Goal: Task Accomplishment & Management: Manage account settings

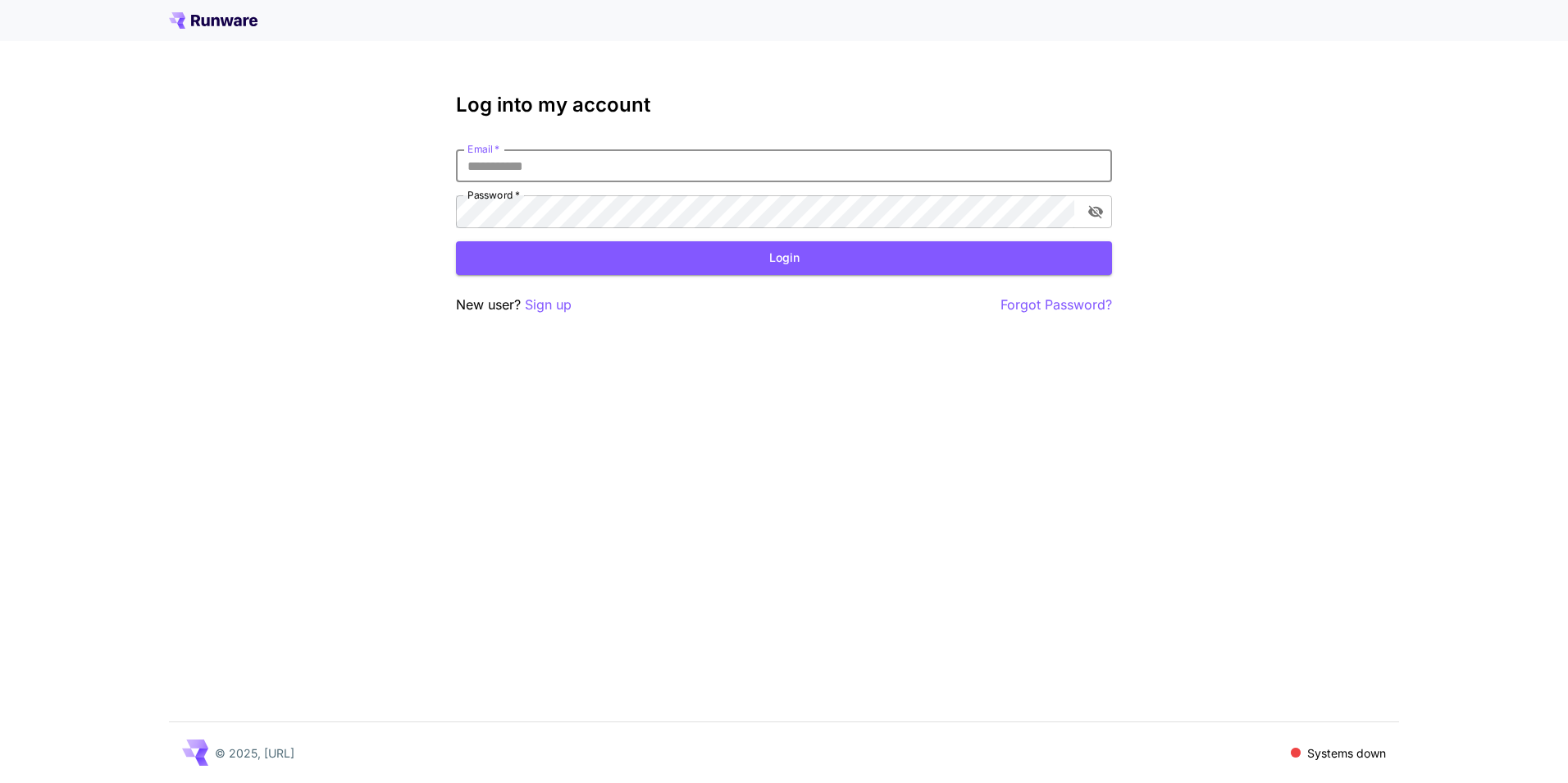
scroll to position [3239, 0]
type input "**********"
click button "Login" at bounding box center [784, 258] width 656 height 34
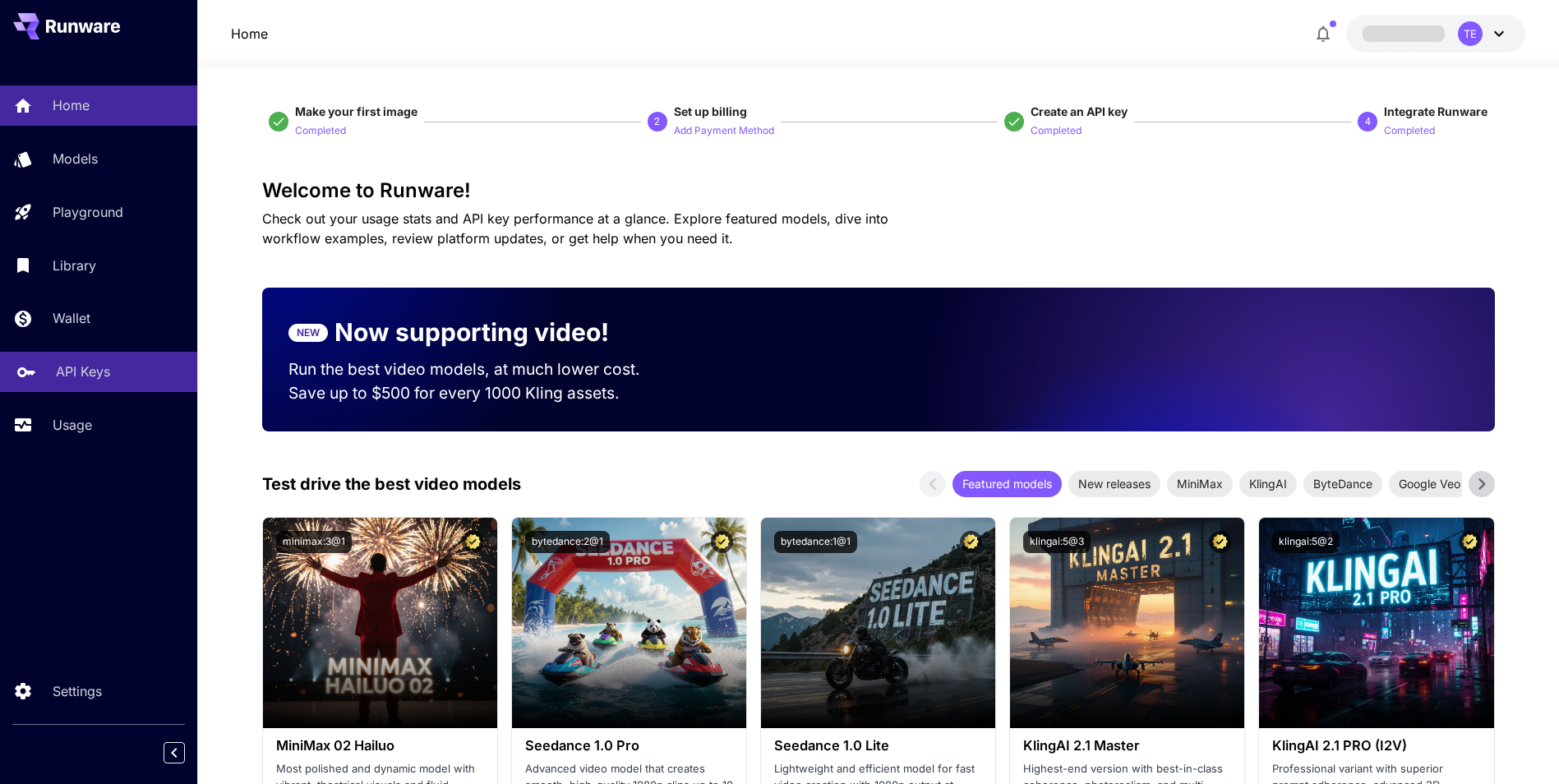
click at [74, 370] on p "API Keys" at bounding box center [83, 371] width 54 height 20
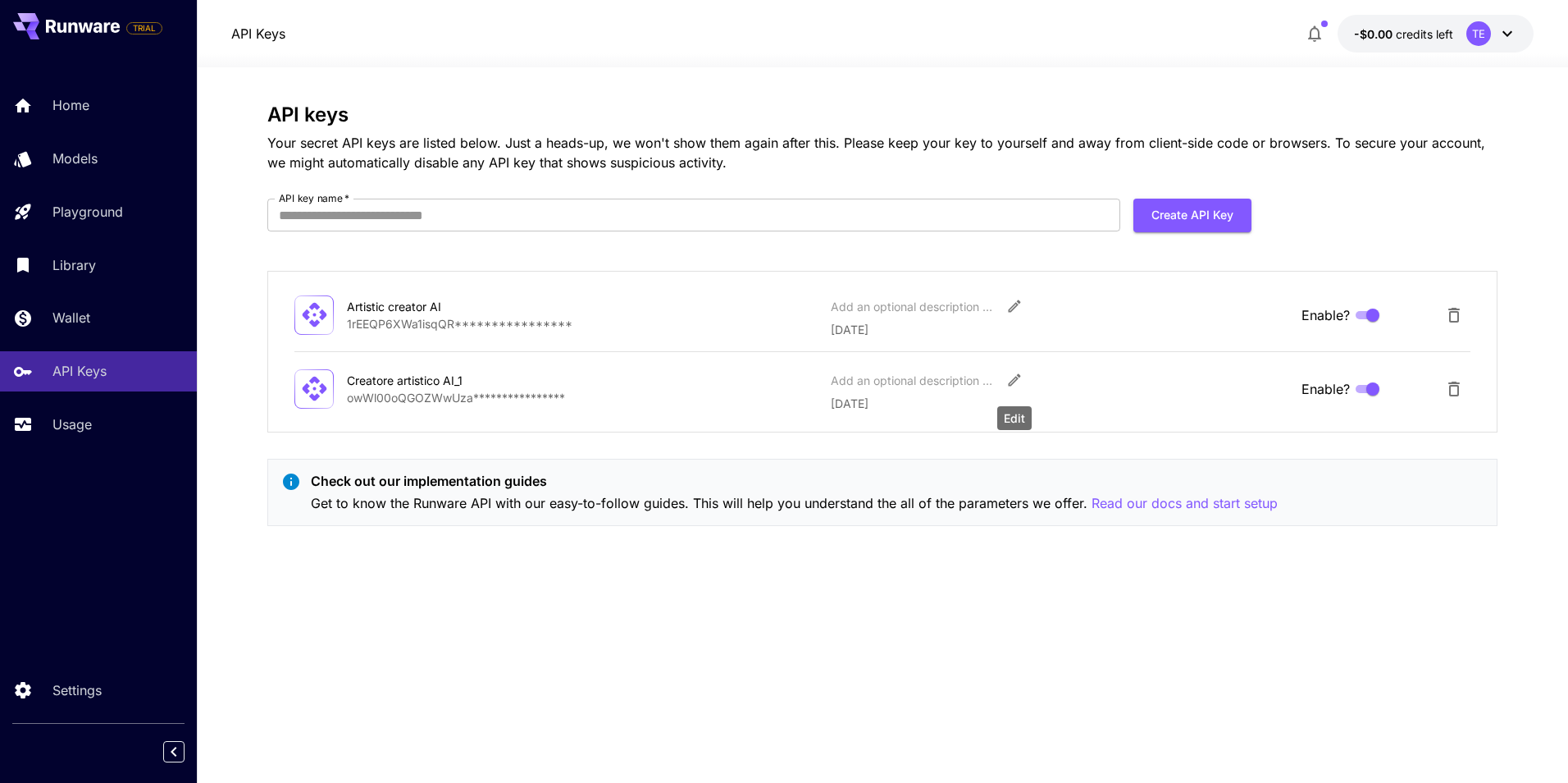
click at [1009, 376] on icon "Edit" at bounding box center [1014, 380] width 16 height 16
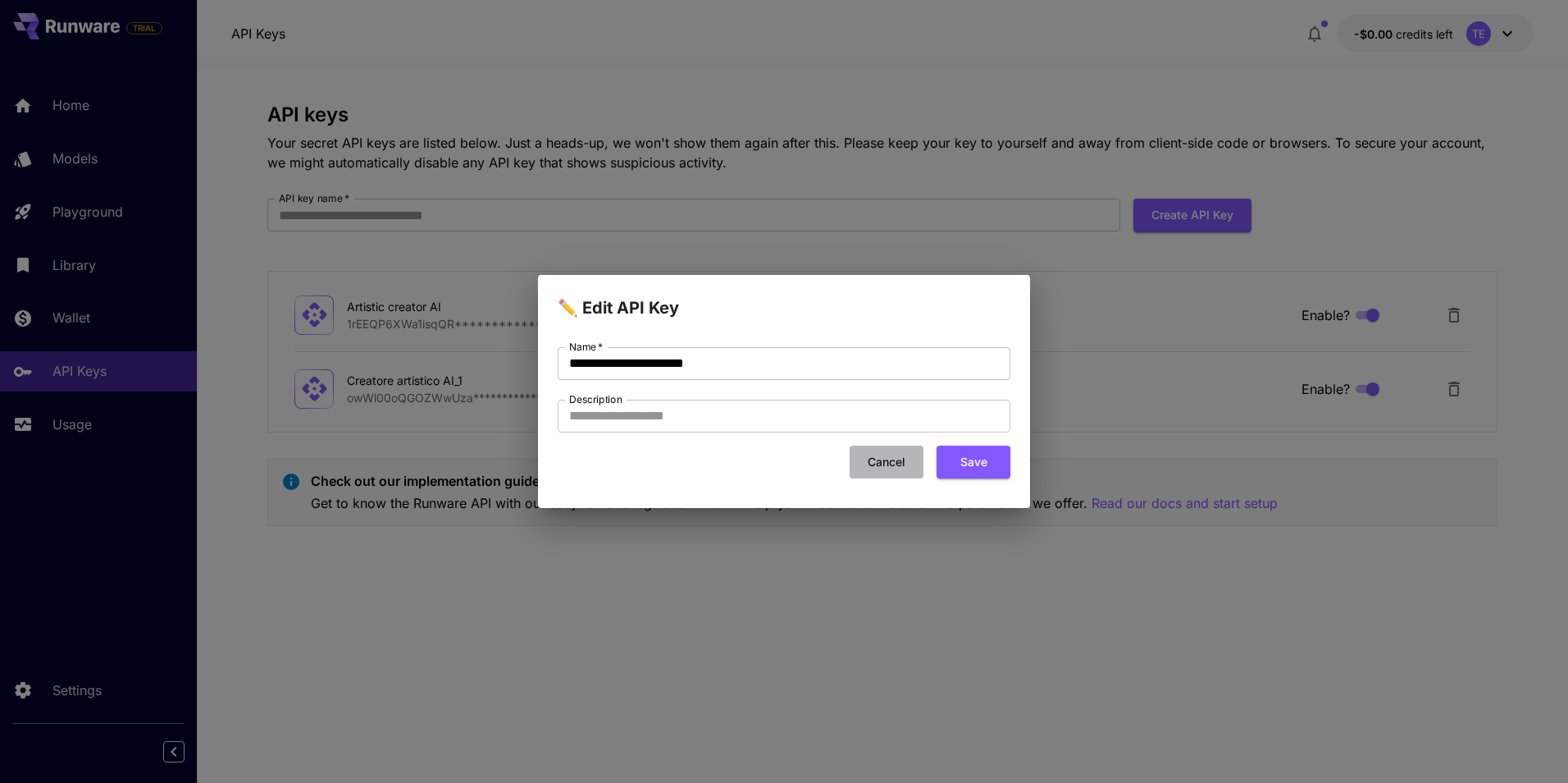
click at [883, 457] on button "Cancel" at bounding box center [886, 462] width 74 height 34
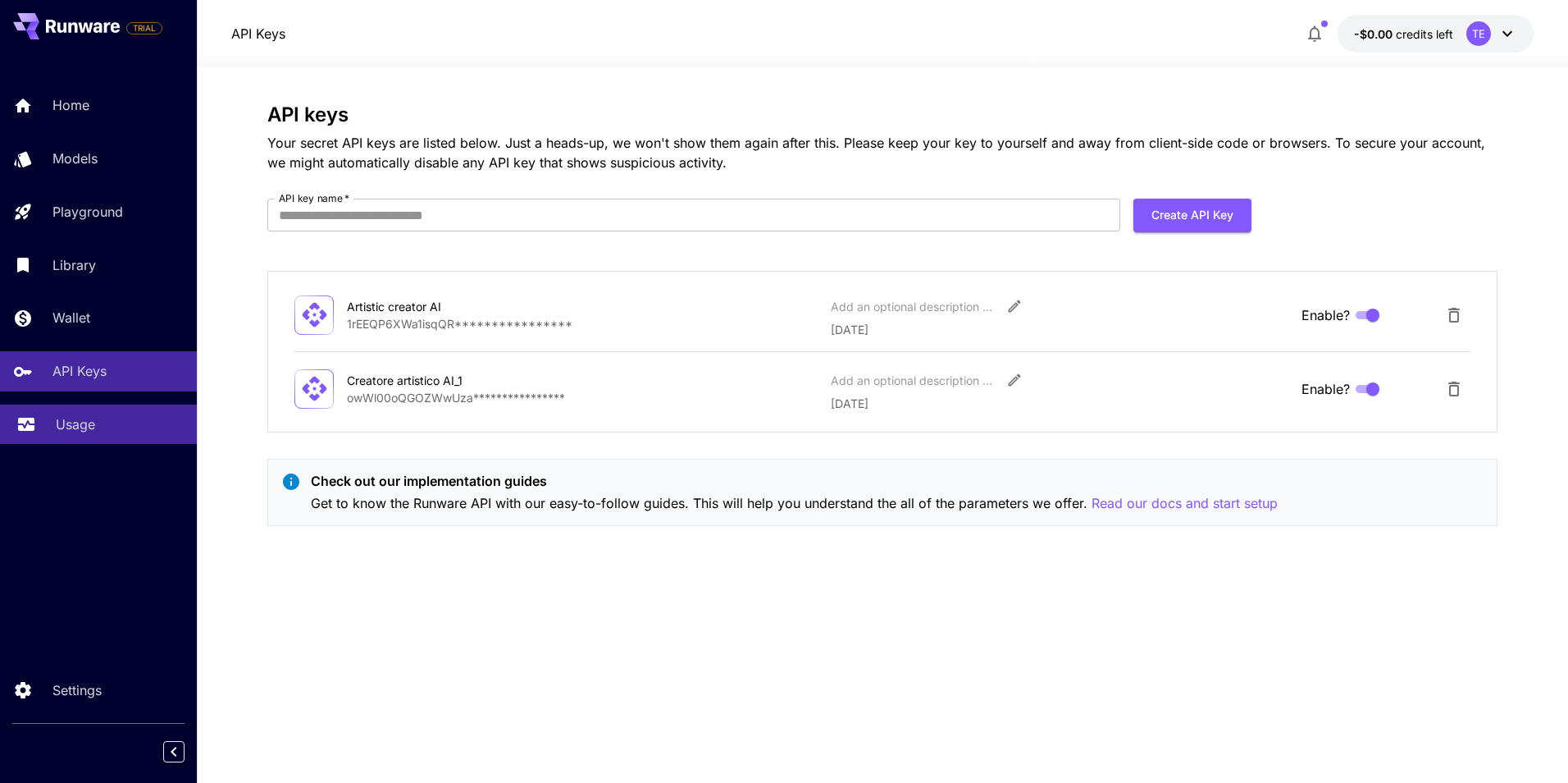
click at [78, 427] on p "Usage" at bounding box center [75, 424] width 39 height 20
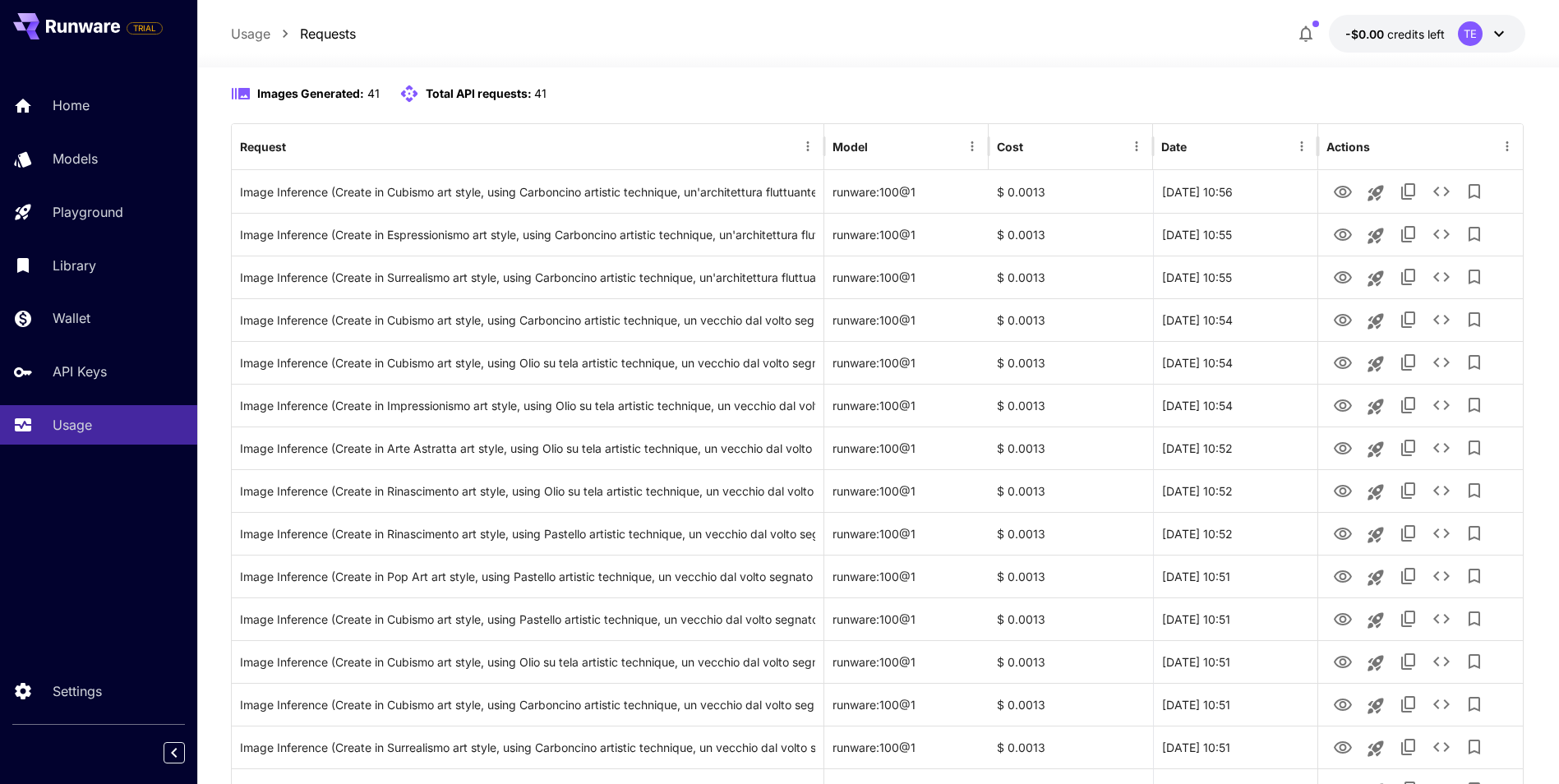
scroll to position [152, 0]
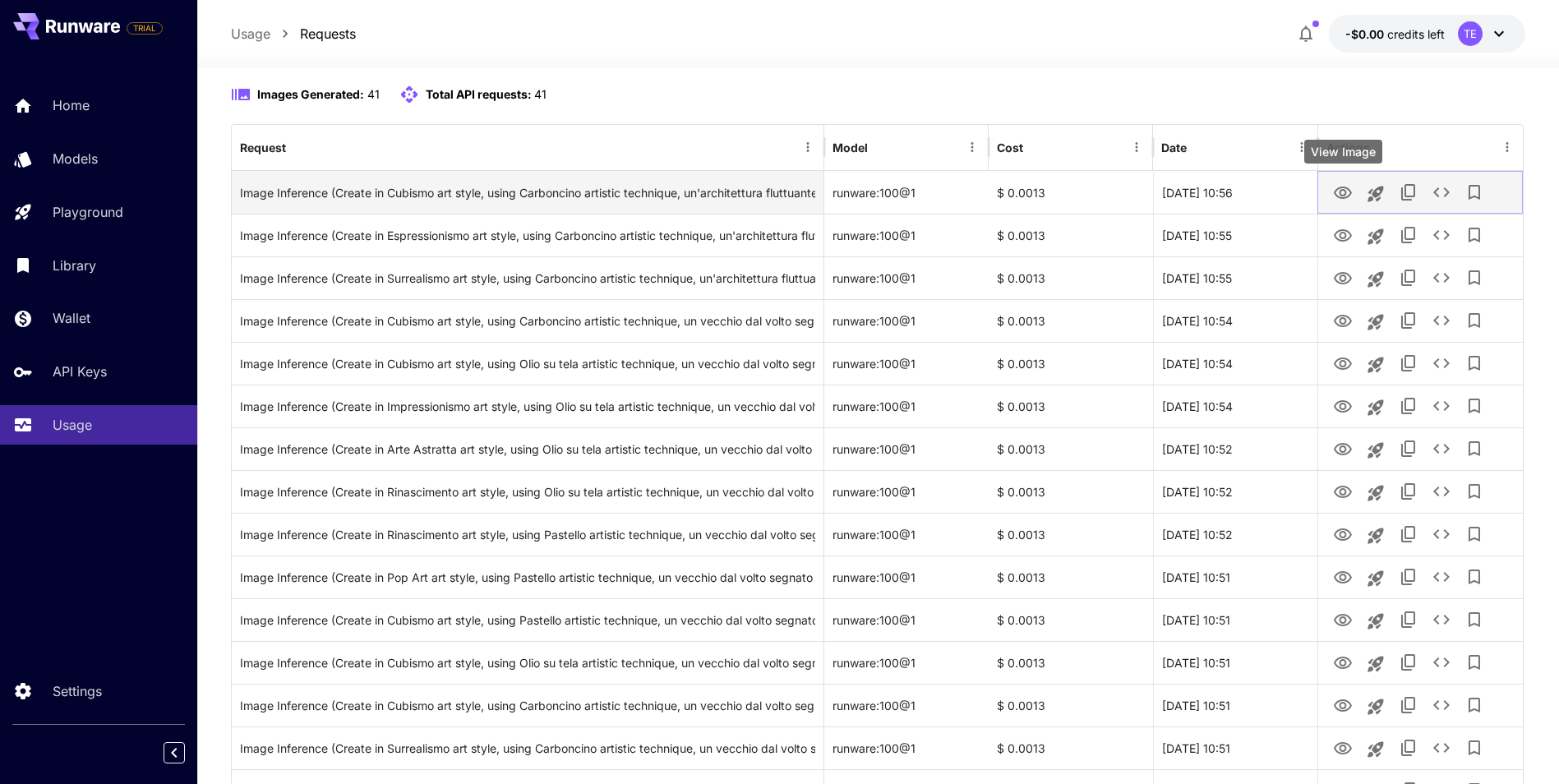
click at [1341, 194] on icon "View Image" at bounding box center [1343, 193] width 18 height 12
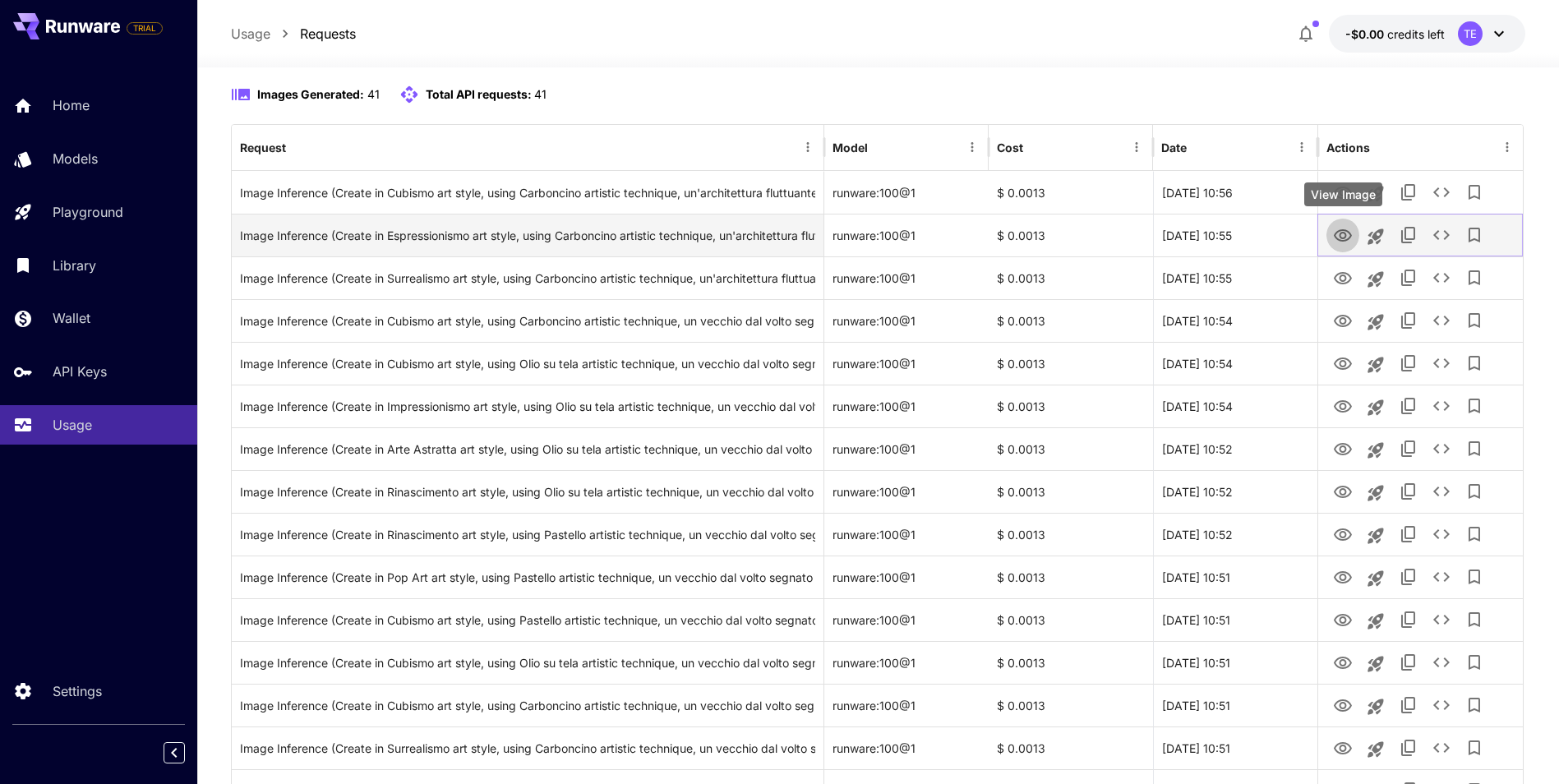
click at [1346, 232] on icon "View Image" at bounding box center [1343, 235] width 20 height 20
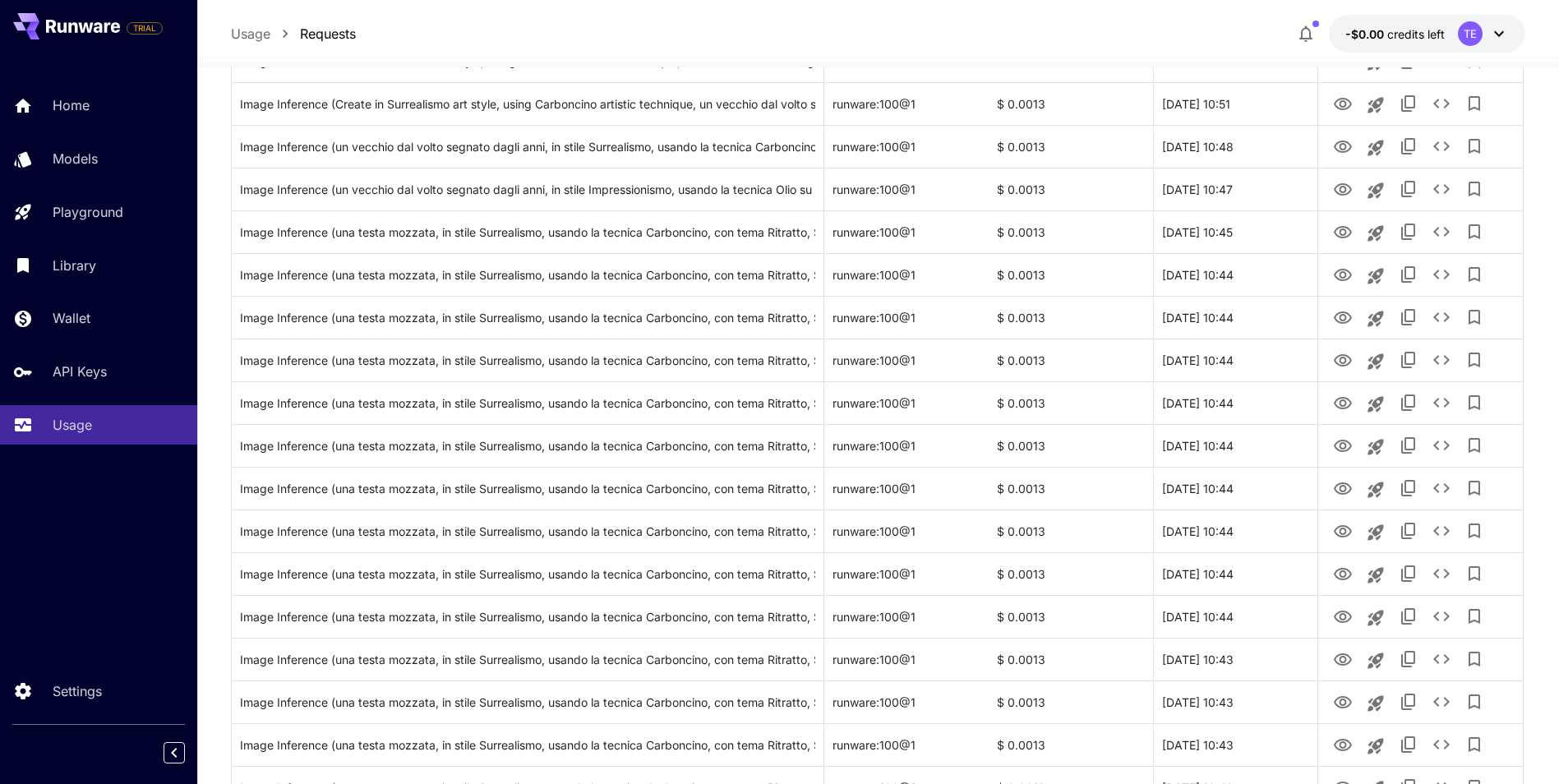
scroll to position [1384, 0]
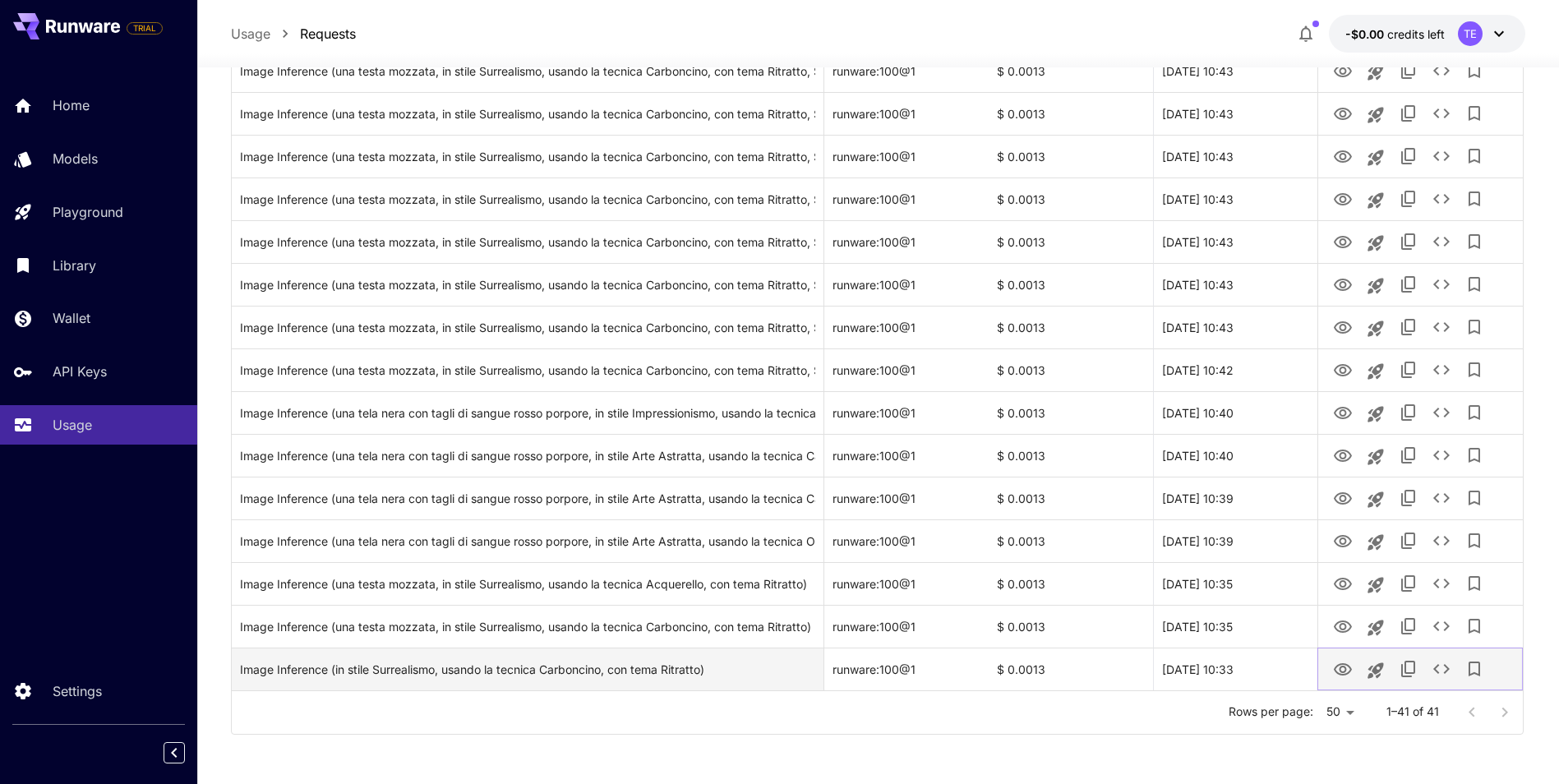
click at [1340, 674] on icon "View Image" at bounding box center [1343, 669] width 18 height 12
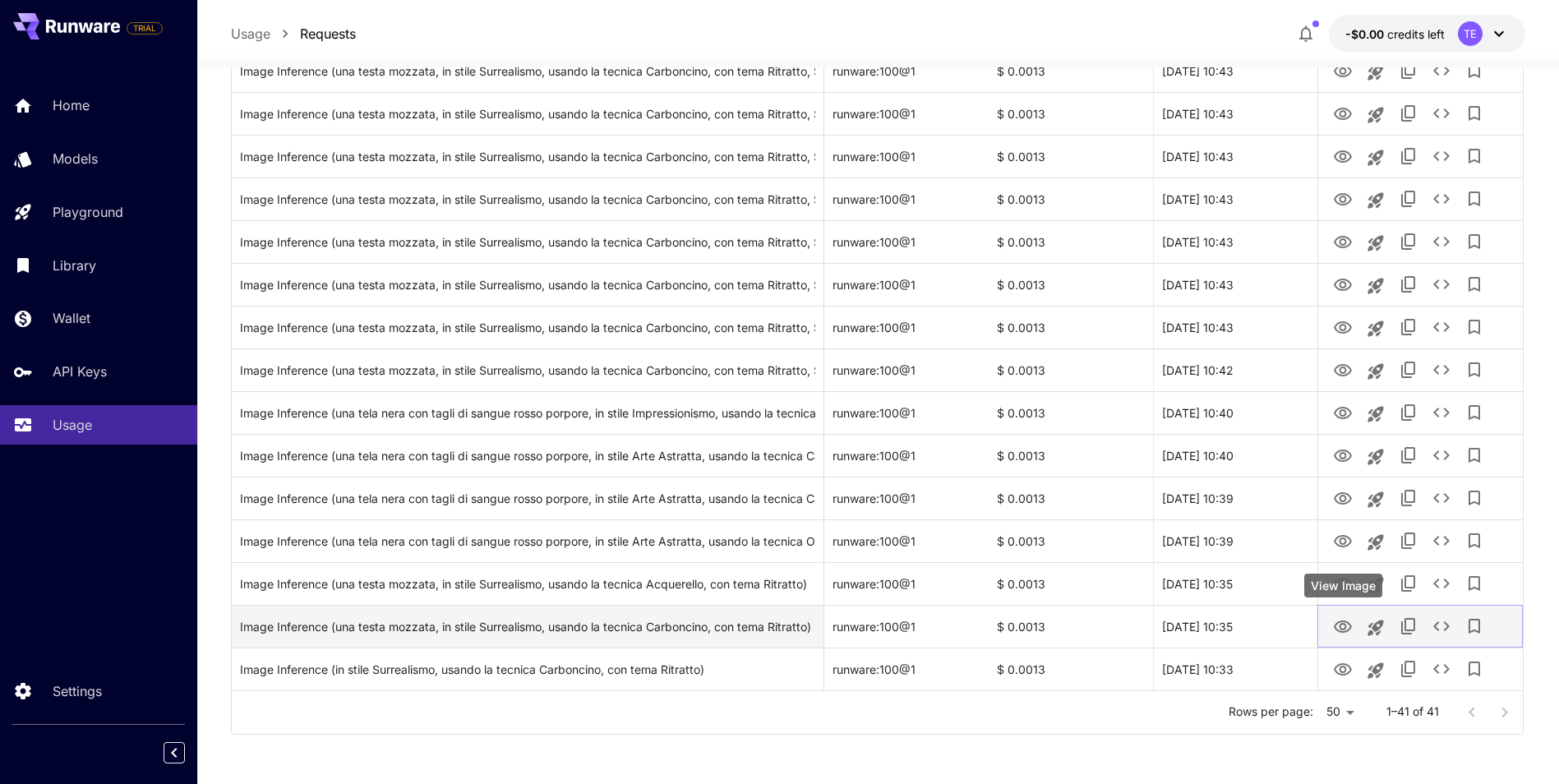
click at [1336, 623] on icon "View Image" at bounding box center [1343, 626] width 18 height 12
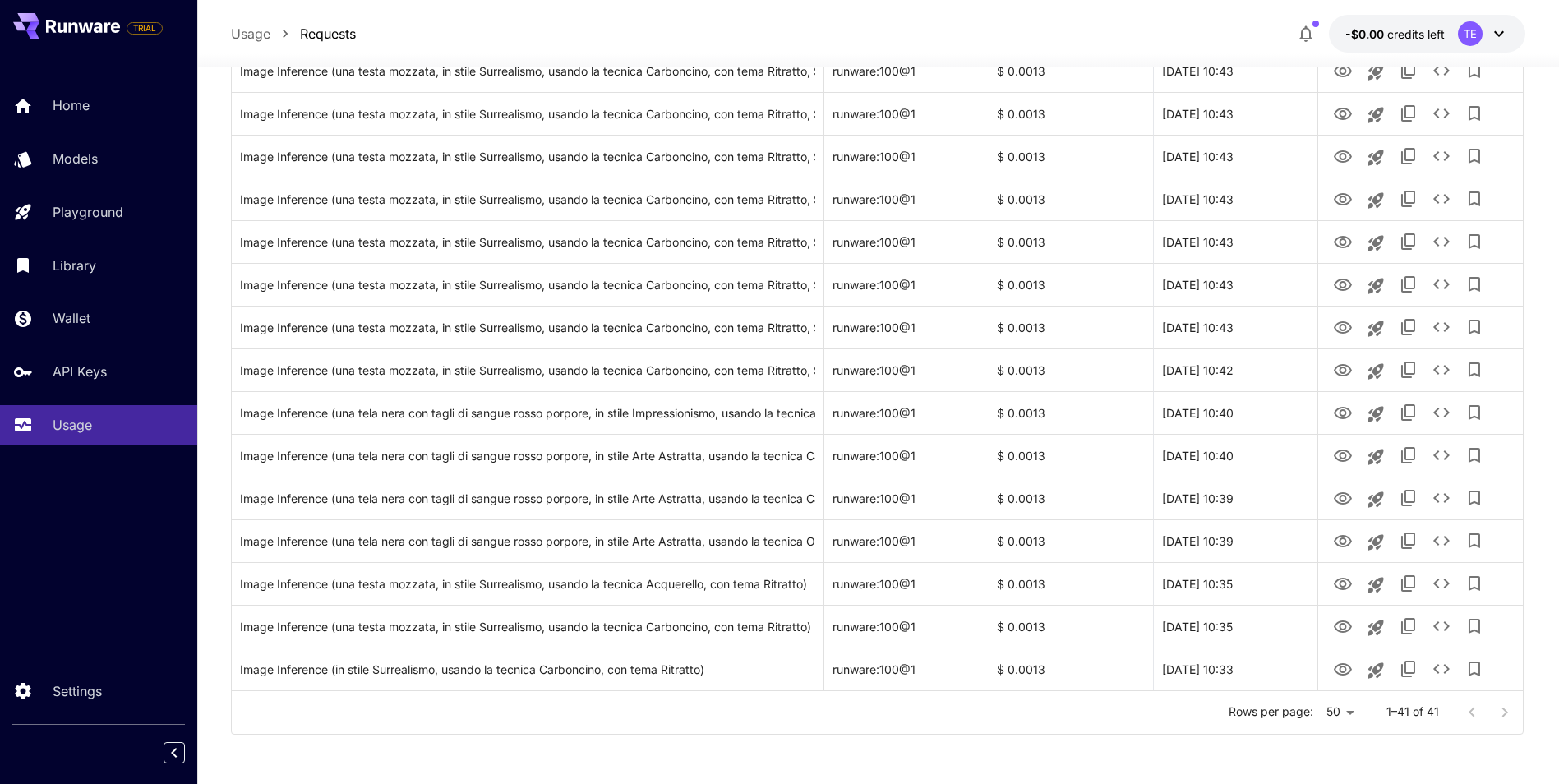
click at [1306, 32] on icon "button" at bounding box center [1305, 33] width 20 height 20
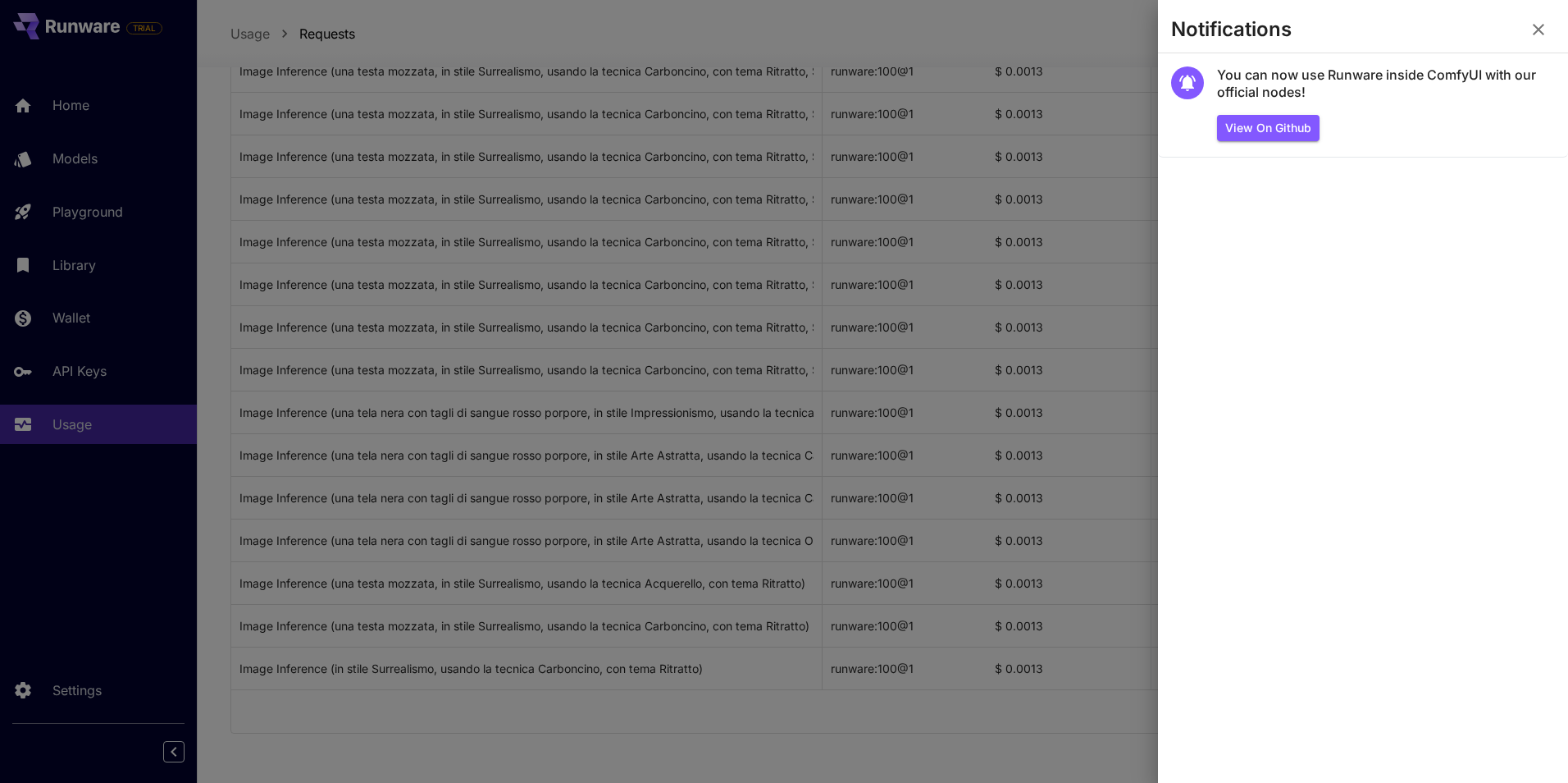
click at [1068, 36] on div at bounding box center [784, 391] width 1568 height 783
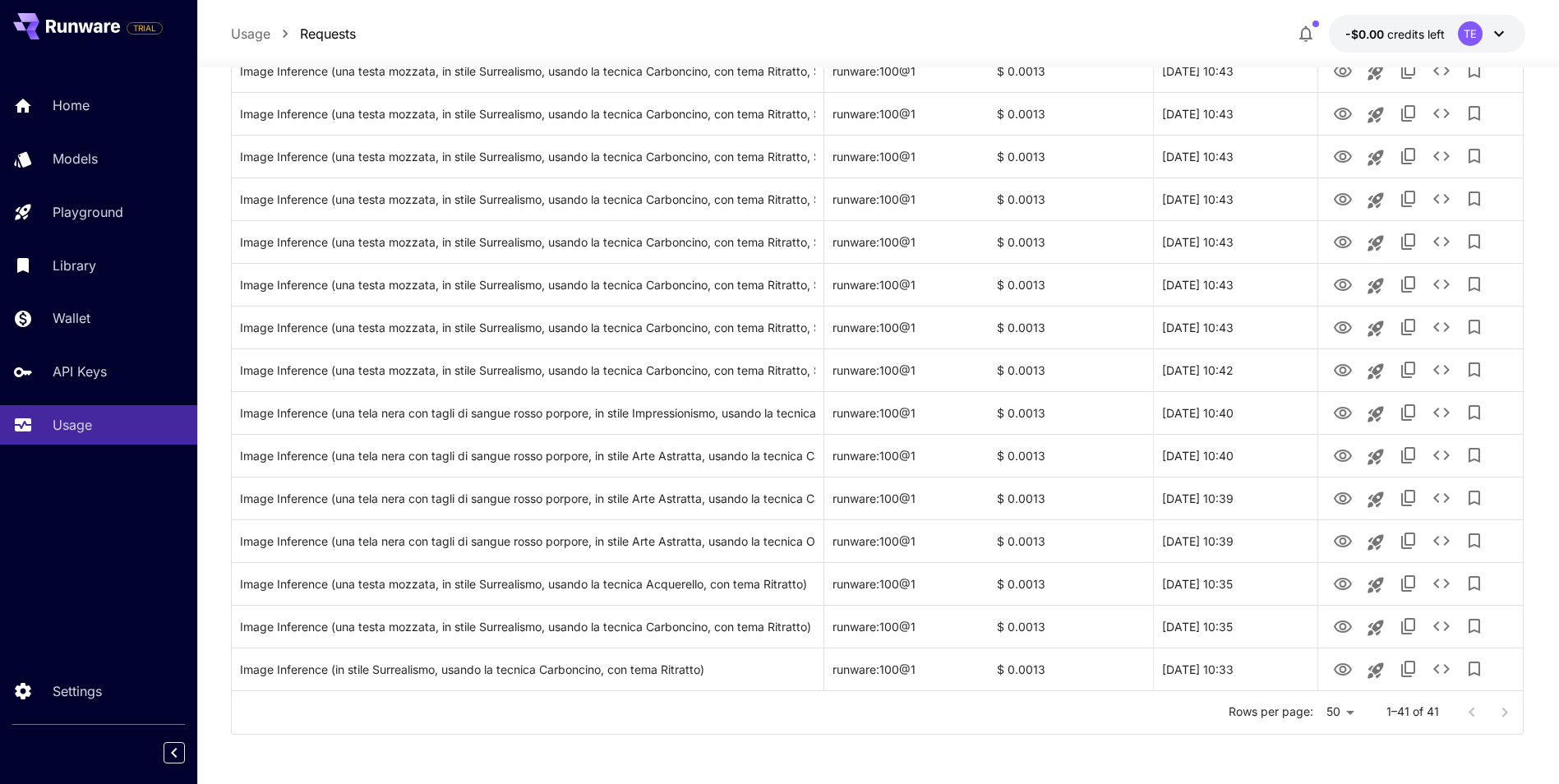
click at [1499, 33] on icon at bounding box center [1498, 33] width 20 height 20
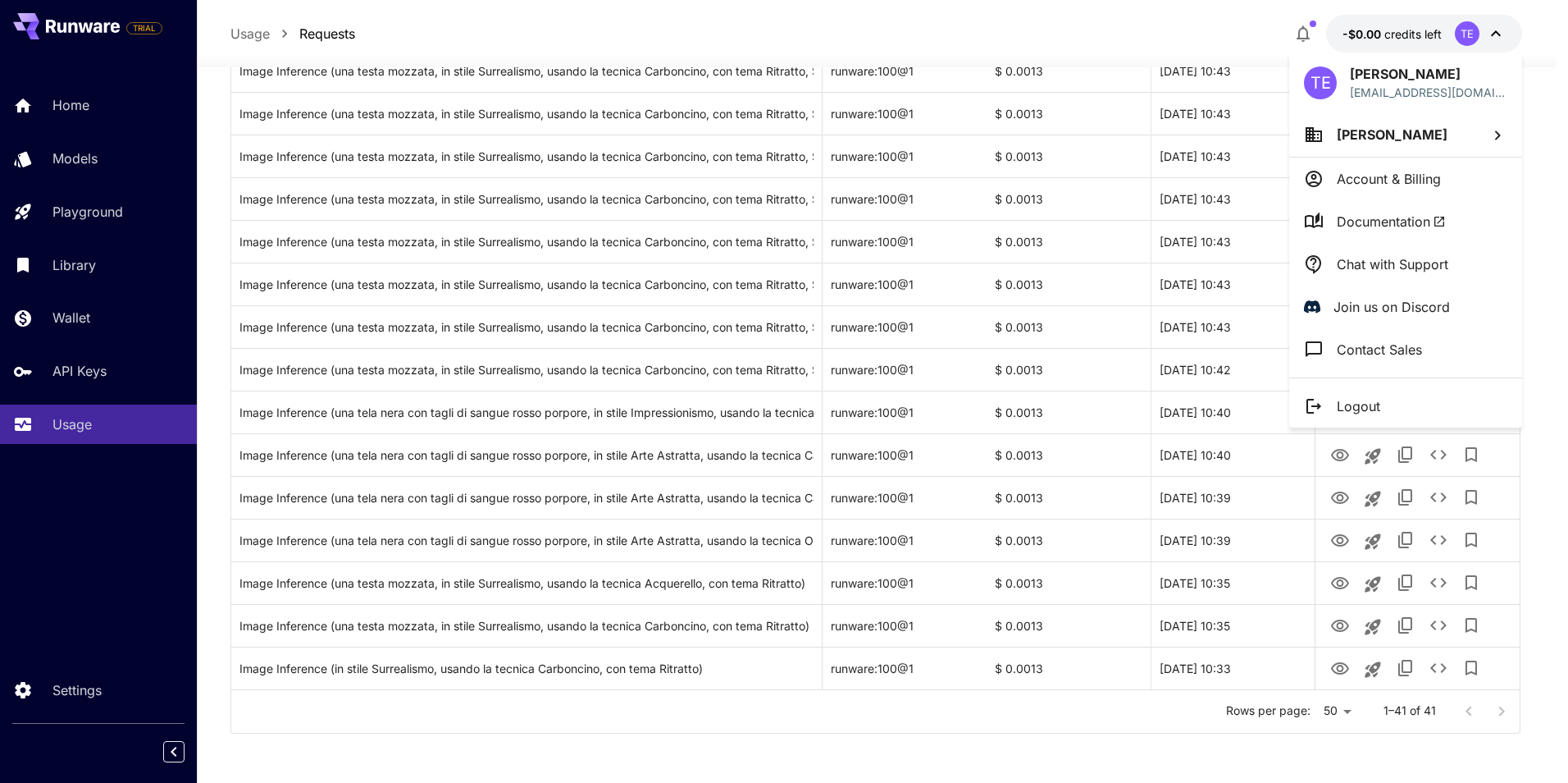
click at [1235, 26] on div at bounding box center [784, 391] width 1568 height 783
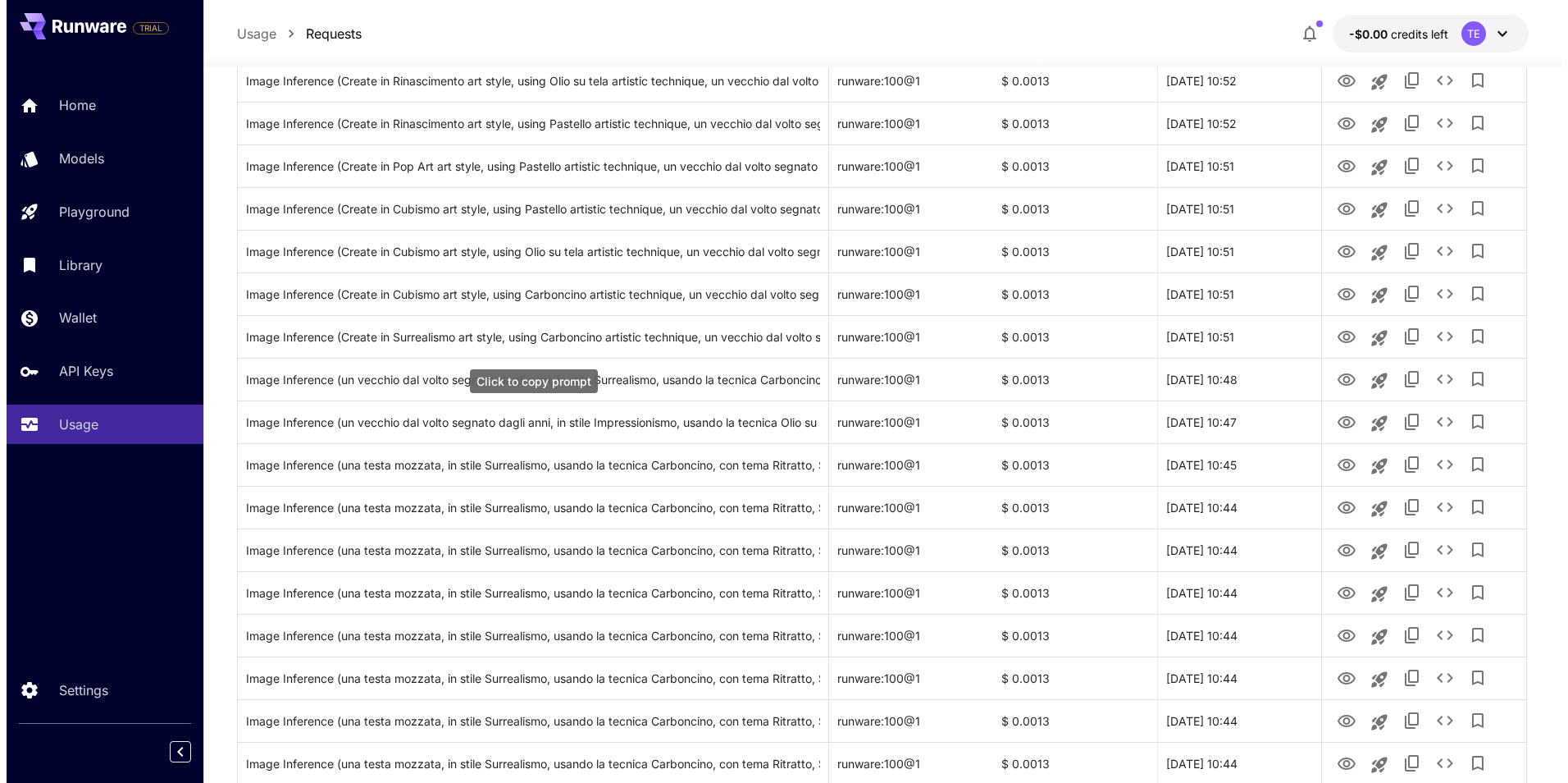
scroll to position [0, 0]
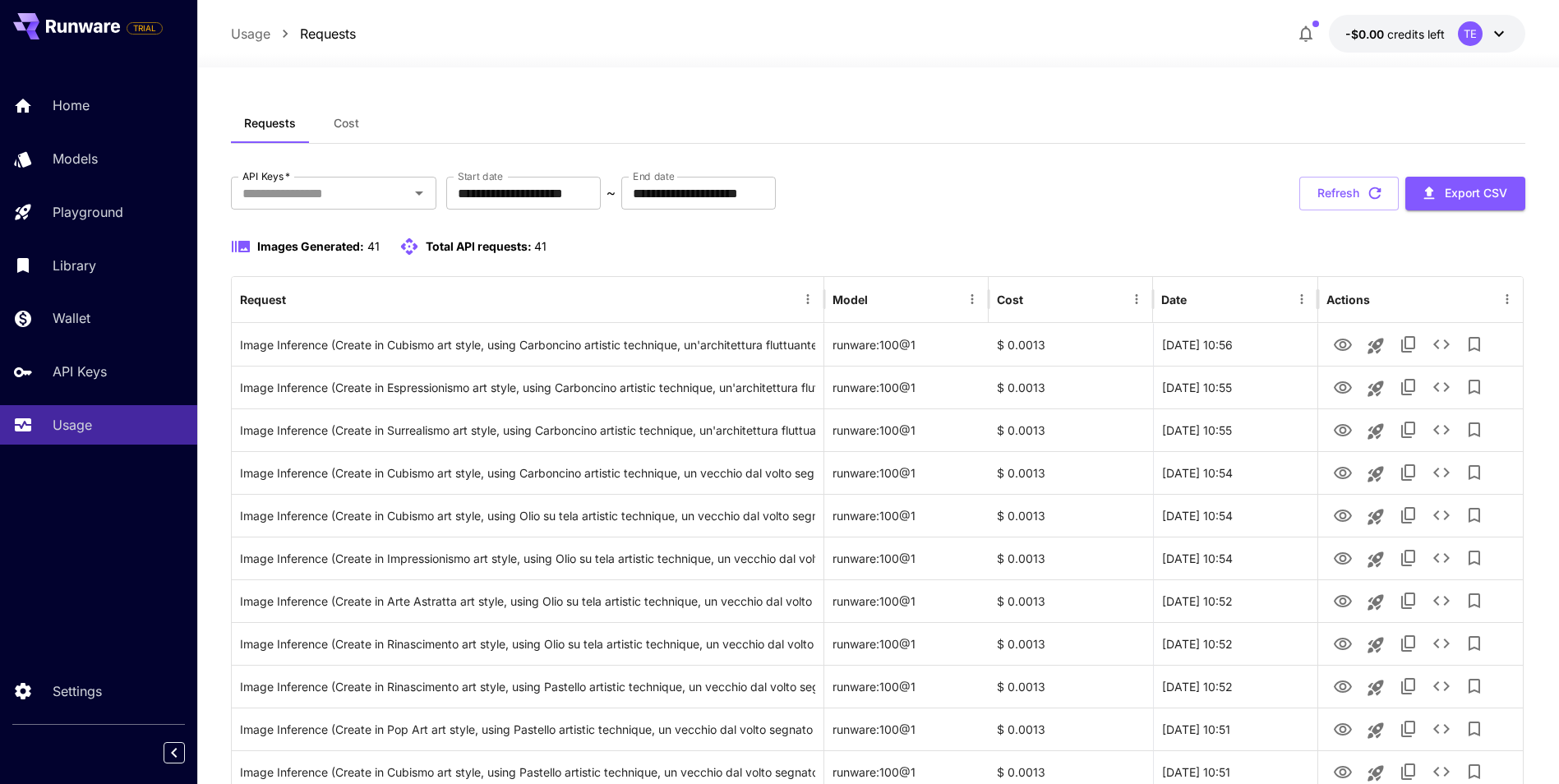
click at [1502, 29] on icon at bounding box center [1498, 33] width 20 height 20
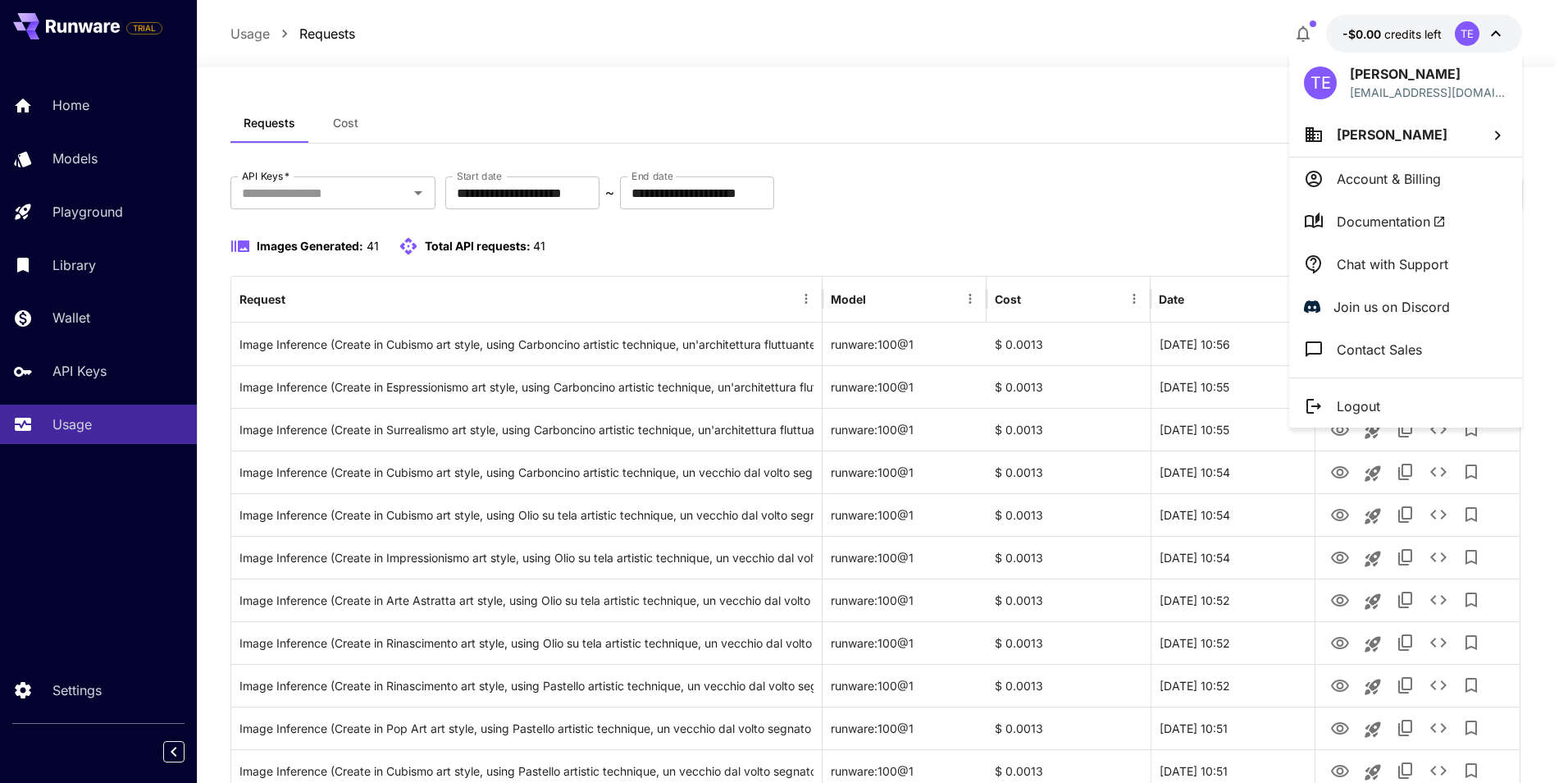
click at [1358, 408] on p "Logout" at bounding box center [1358, 406] width 43 height 20
